Goal: Transaction & Acquisition: Purchase product/service

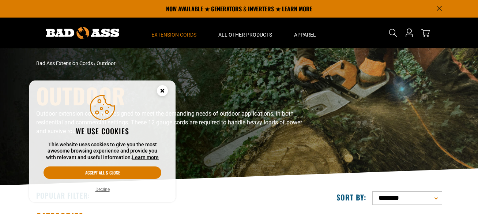
click at [163, 93] on circle "Cookie Consent" at bounding box center [162, 90] width 11 height 11
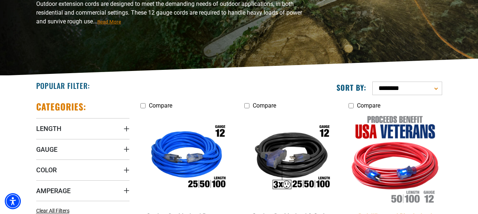
scroll to position [146, 0]
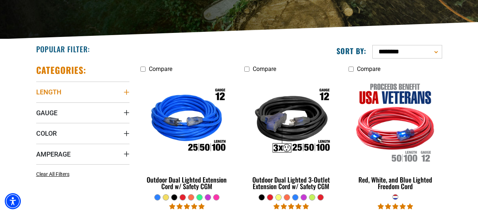
click at [124, 88] on summary "Length" at bounding box center [82, 92] width 93 height 20
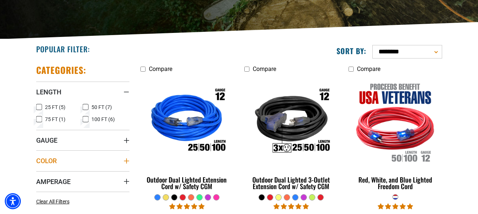
click at [127, 160] on icon "Color" at bounding box center [127, 161] width 6 height 6
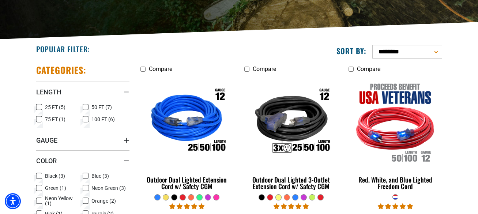
click at [40, 185] on icon at bounding box center [39, 188] width 6 height 10
